Goal: Task Accomplishment & Management: Manage account settings

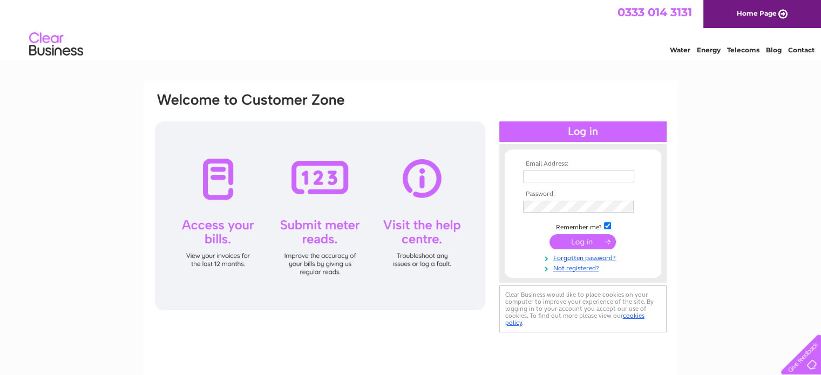
click at [549, 173] on input "text" at bounding box center [578, 177] width 111 height 12
type input "[EMAIL_ADDRESS][DOMAIN_NAME]"
click at [605, 227] on input "checkbox" at bounding box center [607, 226] width 7 height 7
checkbox input "false"
click at [581, 245] on input "submit" at bounding box center [582, 241] width 66 height 15
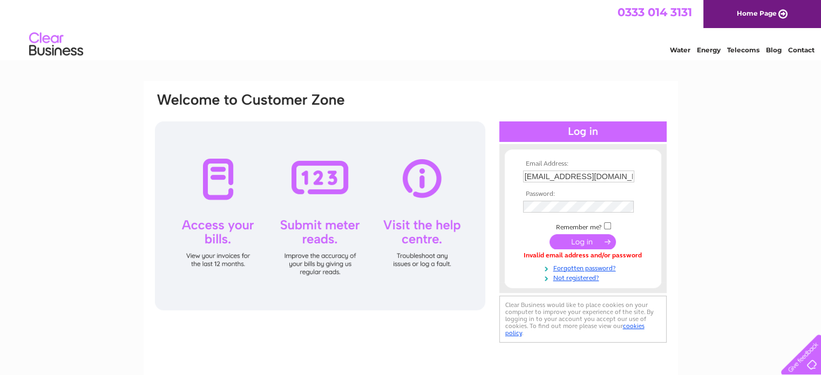
click at [586, 245] on input "submit" at bounding box center [582, 241] width 66 height 15
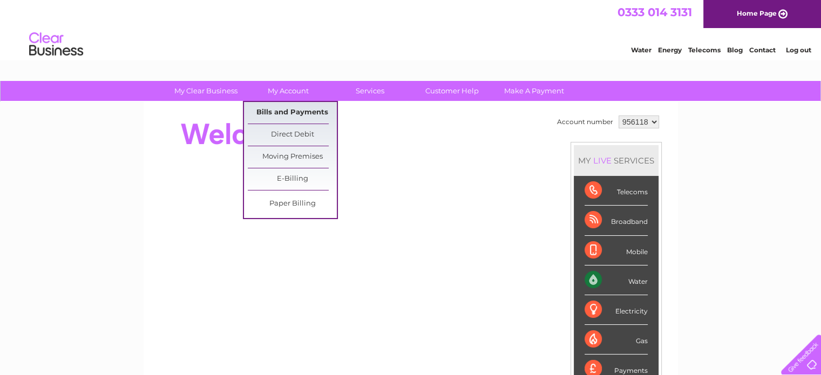
click at [285, 108] on link "Bills and Payments" at bounding box center [292, 113] width 89 height 22
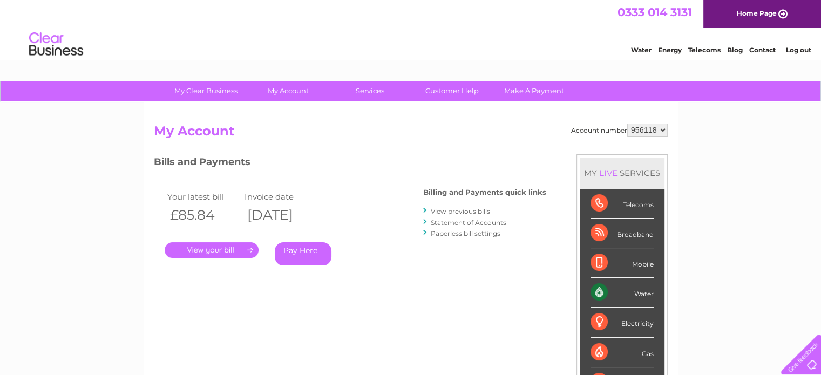
click at [224, 247] on link "." at bounding box center [212, 250] width 94 height 16
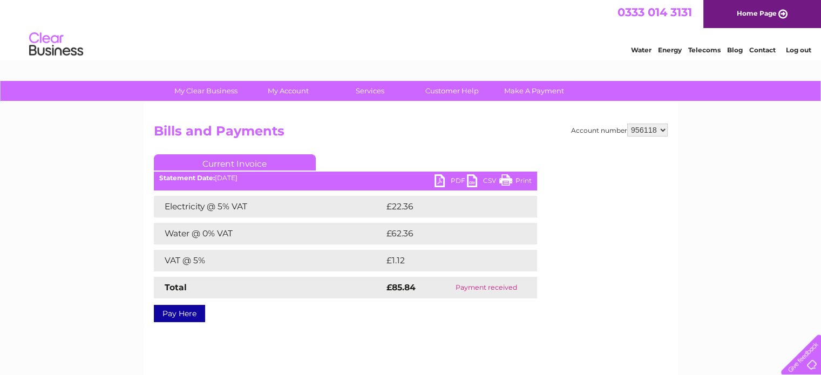
click at [442, 178] on link "PDF" at bounding box center [451, 182] width 32 height 16
click at [442, 177] on link "PDF" at bounding box center [451, 182] width 32 height 16
click at [788, 51] on link "Log out" at bounding box center [797, 50] width 25 height 8
